Goal: Transaction & Acquisition: Purchase product/service

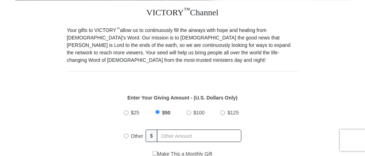
click at [245, 122] on div "$25 $50 $100 $125 Other $" at bounding box center [182, 127] width 224 height 46
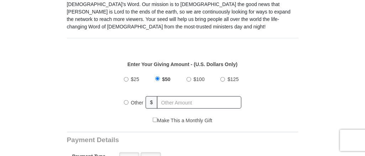
scroll to position [213, 0]
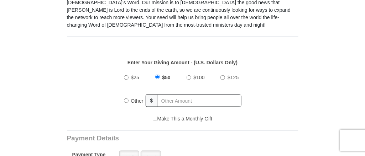
click at [126, 99] on input "Other" at bounding box center [126, 101] width 5 height 5
radio input "true"
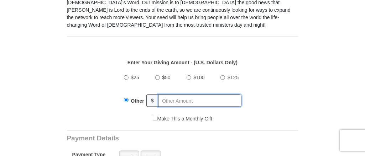
click at [172, 95] on input "text" at bounding box center [199, 101] width 83 height 12
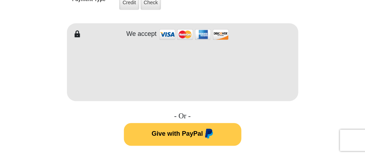
scroll to position [375, 0]
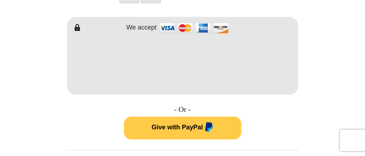
type input "25"
click at [181, 124] on span "Give with PayPal" at bounding box center [176, 127] width 51 height 7
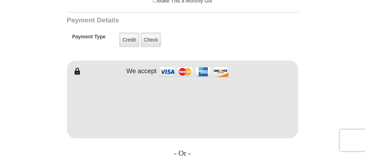
scroll to position [341, 0]
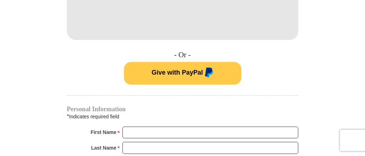
click at [244, 112] on div "* Indicates required field" at bounding box center [182, 116] width 231 height 9
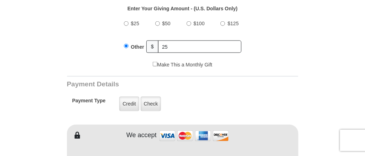
scroll to position [267, 0]
click at [126, 22] on input "$25" at bounding box center [126, 24] width 5 height 5
radio input "true"
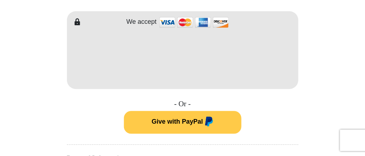
scroll to position [381, 0]
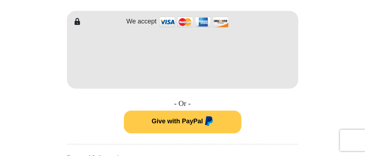
click at [185, 118] on span "Give with PayPal" at bounding box center [176, 121] width 51 height 7
